Goal: Information Seeking & Learning: Learn about a topic

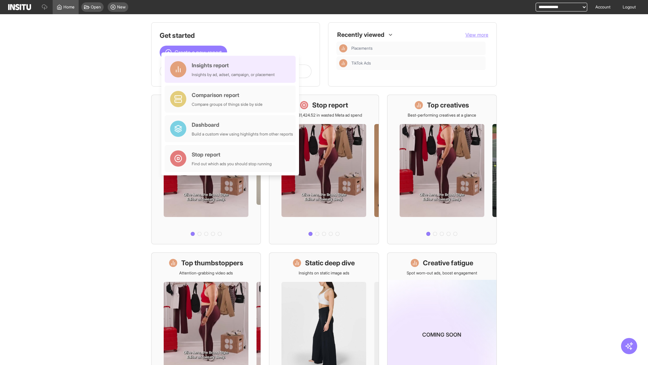
click at [232, 69] on div "Insights report Insights by ad, adset, campaign, or placement" at bounding box center [233, 69] width 83 height 16
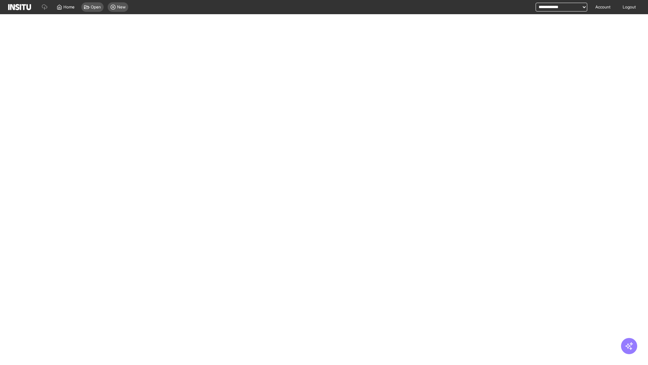
select select "**"
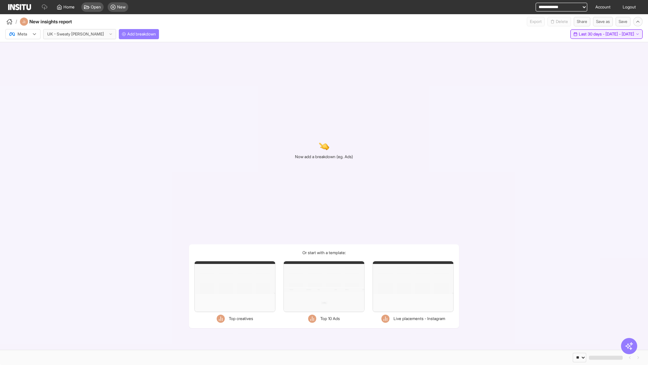
click at [593, 34] on span "Last 30 days - [DATE] - [DATE]" at bounding box center [606, 33] width 55 height 5
